Goal: Communication & Community: Answer question/provide support

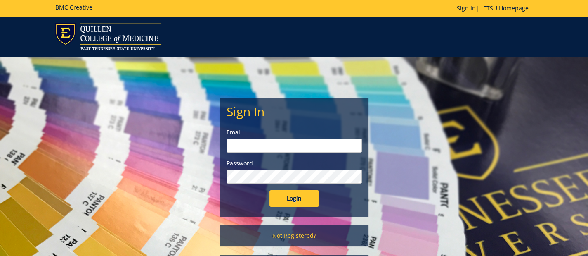
click at [245, 145] on input "email" at bounding box center [294, 145] width 135 height 14
type input "[EMAIL_ADDRESS][DOMAIN_NAME]"
click at [270, 190] on input "Login" at bounding box center [295, 198] width 50 height 17
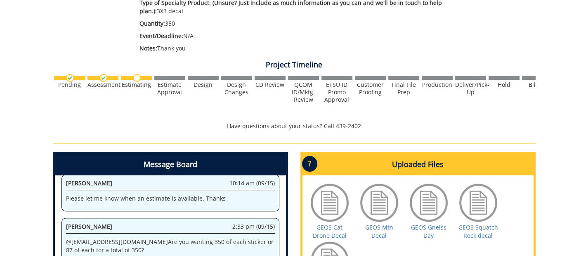
scroll to position [289, 0]
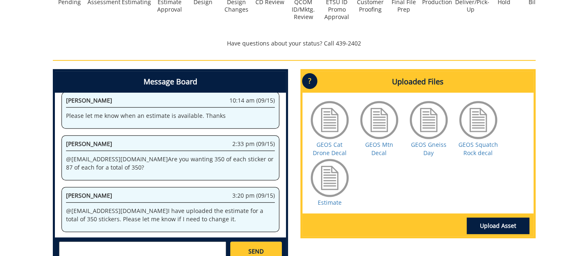
click at [324, 189] on div at bounding box center [329, 177] width 41 height 41
click at [326, 204] on link "Estimate" at bounding box center [330, 202] width 24 height 8
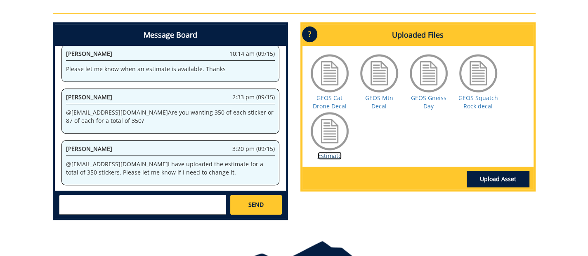
scroll to position [372, 0]
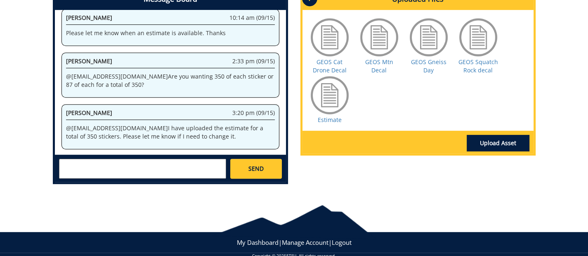
click at [107, 163] on textarea at bounding box center [142, 169] width 167 height 20
type textarea "L"
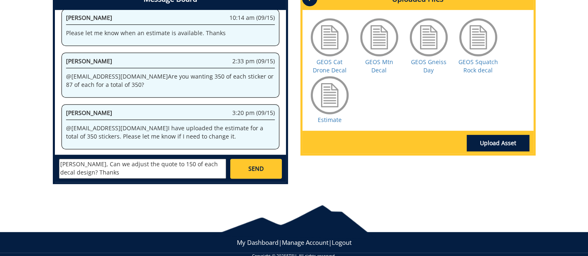
click at [185, 171] on textarea "Paula, Can we adjust the quote to 150 of each decal design? Thanks" at bounding box center [142, 169] width 167 height 20
click at [216, 163] on textarea "Paula, Can we adjust the quote to 150 of each decal design? Thanks" at bounding box center [142, 169] width 167 height 20
click at [79, 165] on textarea "Paula, Can we adjust the quote to 150 of each decal designs? Thanks" at bounding box center [142, 169] width 167 height 20
click at [185, 165] on textarea "Paula, Can we adjust the quote to 150 of each decal designs? Thanks" at bounding box center [142, 169] width 167 height 20
click at [86, 165] on textarea "Paula, Can we adjust the quote to 150 of each of the 4 decal designs? Thanks" at bounding box center [142, 169] width 167 height 20
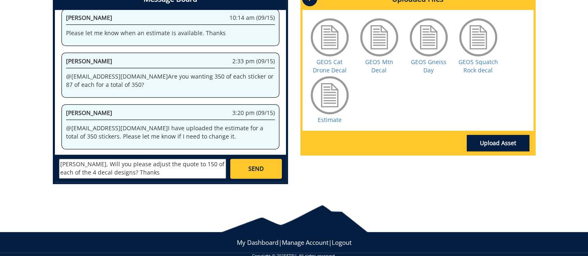
type textarea "[PERSON_NAME], Will you please adjust the quote to 150 of each of the 4 decal d…"
click at [272, 168] on link "SEND" at bounding box center [255, 169] width 51 height 20
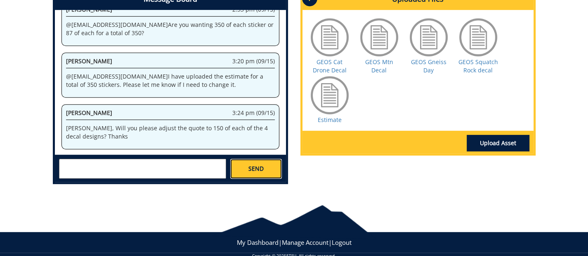
scroll to position [408, 0]
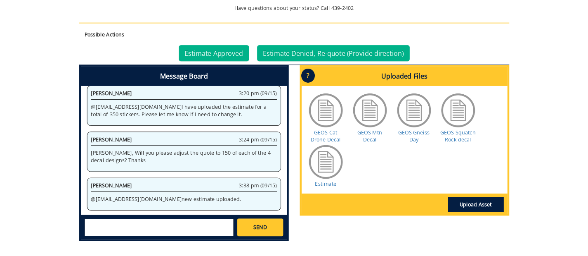
scroll to position [330, 0]
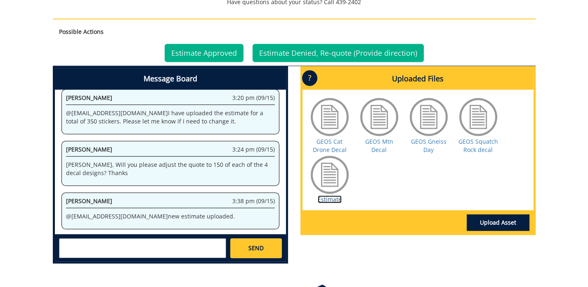
click at [329, 200] on link "Estimate" at bounding box center [330, 199] width 24 height 8
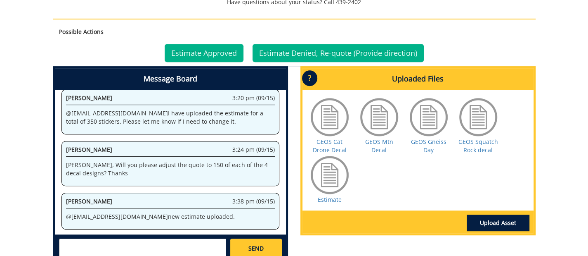
click at [325, 181] on div at bounding box center [329, 174] width 41 height 41
click at [329, 199] on link "Estimate" at bounding box center [330, 199] width 24 height 8
click at [210, 54] on link "Estimate Approved" at bounding box center [204, 53] width 79 height 18
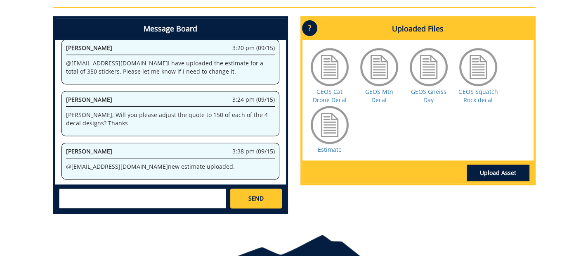
scroll to position [372, 0]
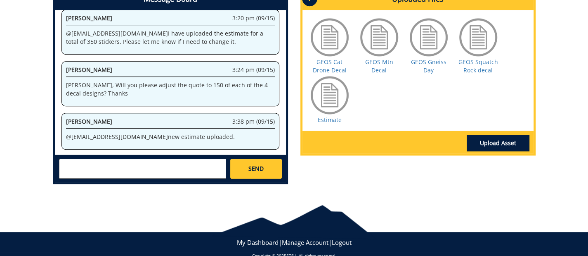
click at [112, 168] on textarea at bounding box center [142, 169] width 167 height 20
click at [61, 166] on textarea "Approved by Dept Chair. :)" at bounding box center [142, 169] width 167 height 20
click at [112, 163] on textarea "Estimate approved by Dept Chair. :)" at bounding box center [142, 169] width 167 height 20
type textarea "Estimate approved. :)"
click at [261, 170] on span "SEND" at bounding box center [256, 168] width 15 height 8
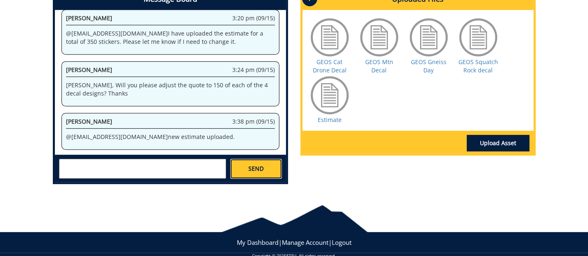
scroll to position [221, 0]
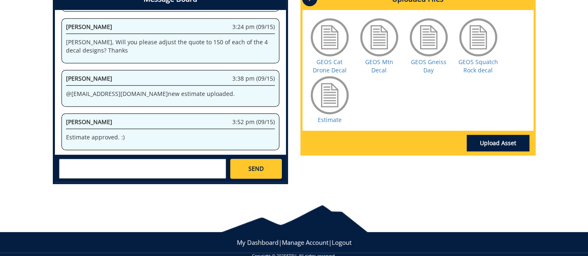
click at [334, 41] on div at bounding box center [329, 37] width 41 height 41
click at [334, 58] on link "GEOS Cat Drone Decal" at bounding box center [330, 66] width 34 height 16
click at [328, 67] on link "GEOS Cat Drone Decal" at bounding box center [330, 66] width 34 height 16
click at [381, 60] on link "GEOS Mtn Decal" at bounding box center [379, 66] width 28 height 16
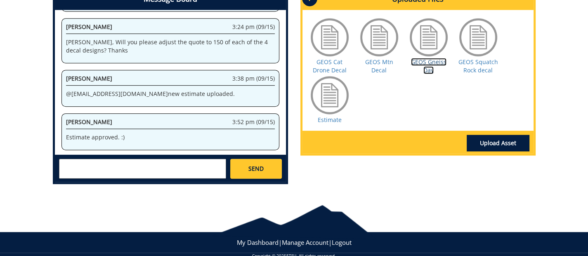
click at [421, 60] on link "GEOS Gneiss Day" at bounding box center [429, 66] width 36 height 16
click at [469, 60] on link "GEOS Squatch Rock decal" at bounding box center [479, 66] width 40 height 16
